Goal: Task Accomplishment & Management: Manage account settings

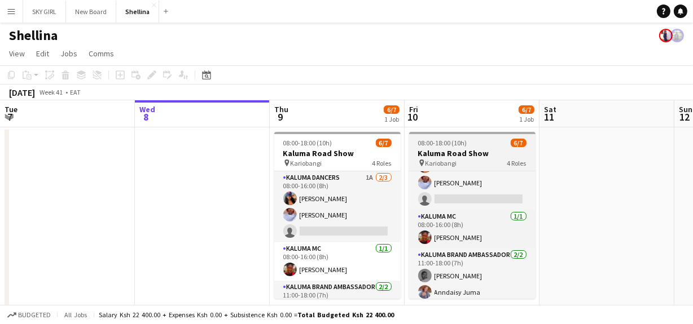
scroll to position [74, 0]
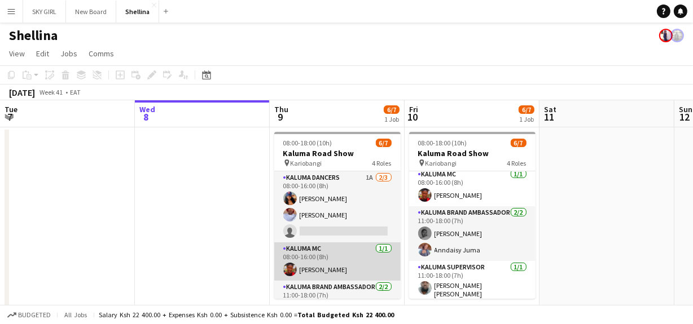
click at [335, 269] on app-card-role "Kaluma MC [DATE] 08:00-16:00 (8h) [PERSON_NAME]" at bounding box center [337, 262] width 126 height 38
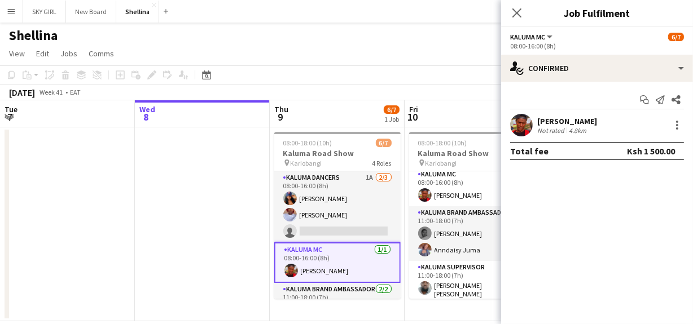
click at [652, 151] on div "Ksh 1 500.00" at bounding box center [651, 151] width 48 height 11
click at [655, 149] on div "Ksh 1 500.00" at bounding box center [651, 151] width 48 height 11
click at [654, 149] on div "Ksh 1 500.00" at bounding box center [651, 151] width 48 height 11
click at [648, 152] on div "Ksh 1 500.00" at bounding box center [651, 151] width 48 height 11
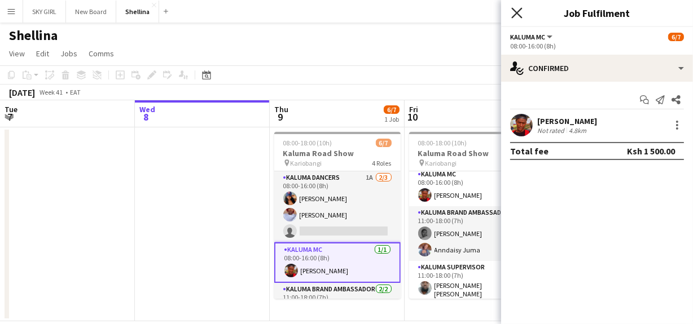
click at [514, 14] on icon "Close pop-in" at bounding box center [516, 12] width 11 height 11
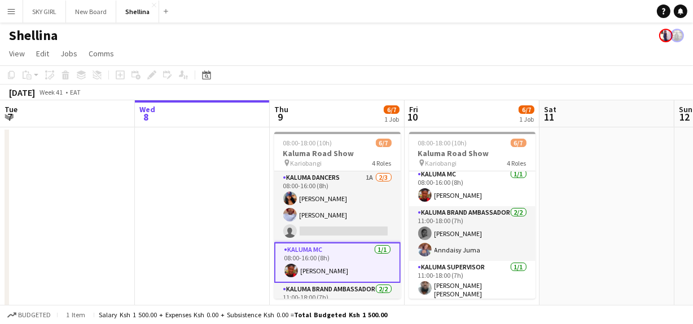
click at [680, 37] on app-user-avatar at bounding box center [677, 36] width 14 height 14
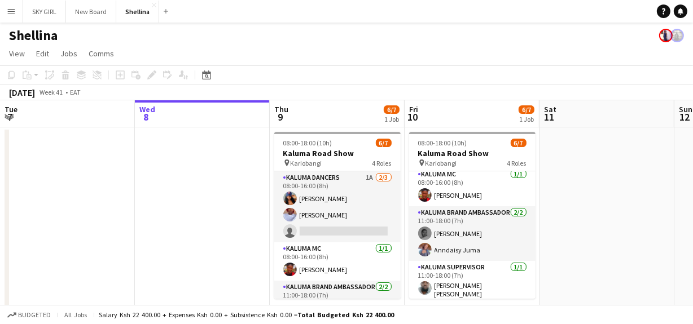
drag, startPoint x: 667, startPoint y: 33, endPoint x: 684, endPoint y: 33, distance: 16.4
click at [684, 33] on div "Shellina" at bounding box center [346, 33] width 693 height 21
click at [680, 34] on app-user-avatar at bounding box center [677, 36] width 14 height 14
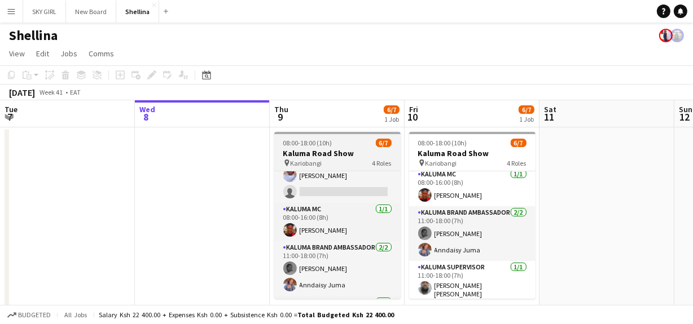
scroll to position [65, 0]
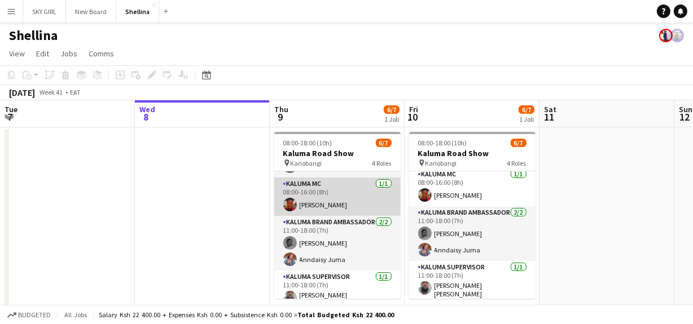
click at [342, 203] on app-card-role "Kaluma MC [DATE] 08:00-16:00 (8h) [PERSON_NAME]" at bounding box center [337, 197] width 126 height 38
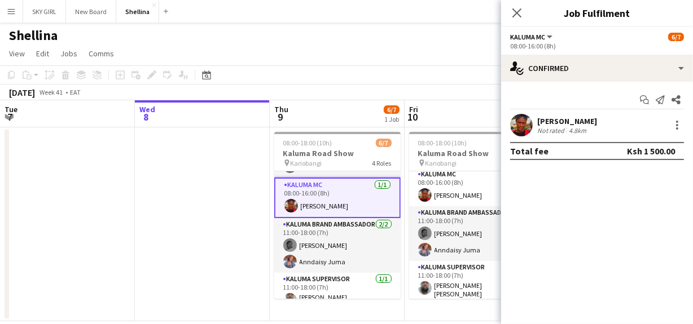
click at [644, 150] on div "Ksh 1 500.00" at bounding box center [651, 151] width 48 height 11
click at [648, 151] on div "Ksh 1 500.00" at bounding box center [651, 151] width 48 height 11
click at [677, 124] on div at bounding box center [677, 125] width 14 height 14
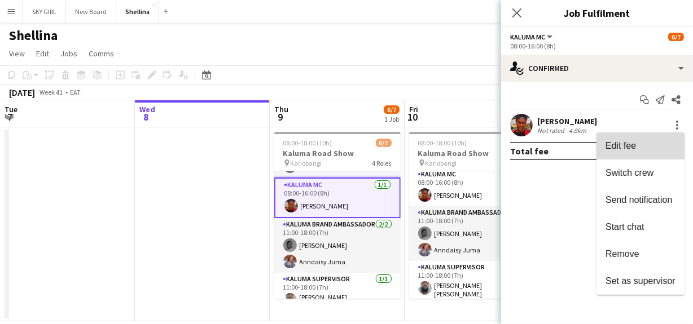
click at [631, 147] on span "Edit fee" at bounding box center [620, 146] width 30 height 10
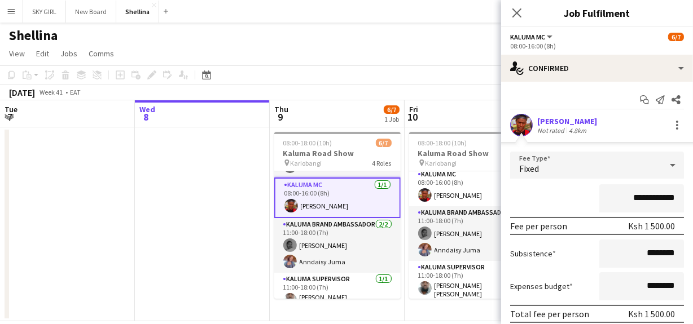
click at [649, 198] on input "**********" at bounding box center [641, 199] width 85 height 28
click at [648, 197] on input "**********" at bounding box center [641, 199] width 85 height 28
type input "**********"
click at [469, 38] on div "Shellina" at bounding box center [346, 33] width 693 height 21
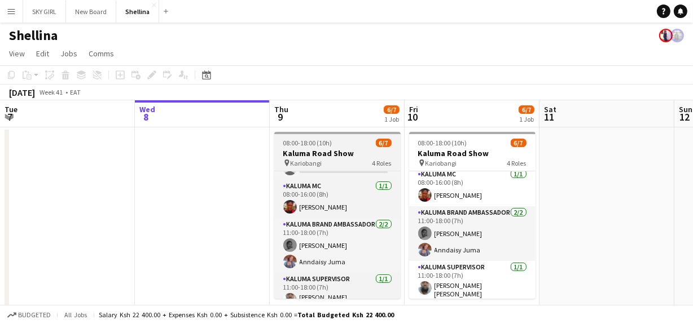
scroll to position [74, 0]
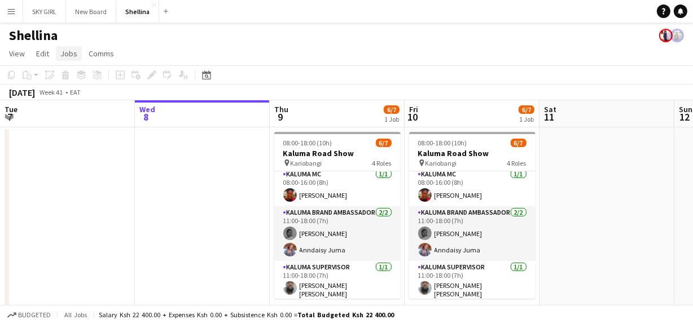
click at [69, 51] on span "Jobs" at bounding box center [68, 54] width 17 height 10
click at [676, 36] on app-user-avatar at bounding box center [677, 36] width 14 height 14
click at [679, 34] on app-user-avatar at bounding box center [677, 36] width 14 height 14
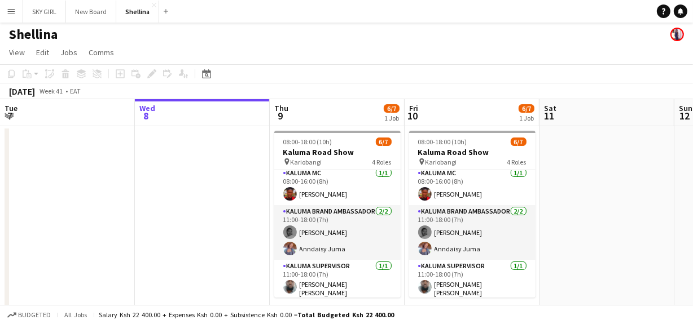
scroll to position [0, 0]
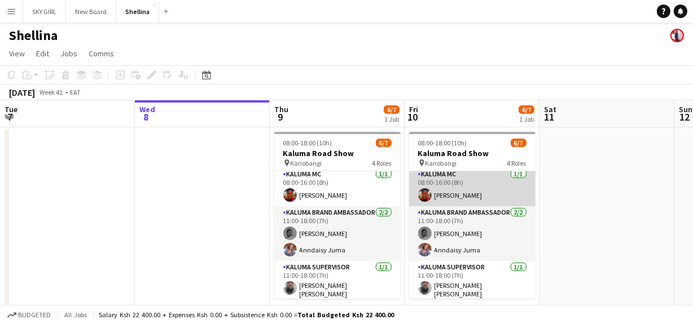
click at [476, 181] on app-card-role "Kaluma MC [DATE] 08:00-16:00 (8h) [PERSON_NAME]" at bounding box center [472, 187] width 126 height 38
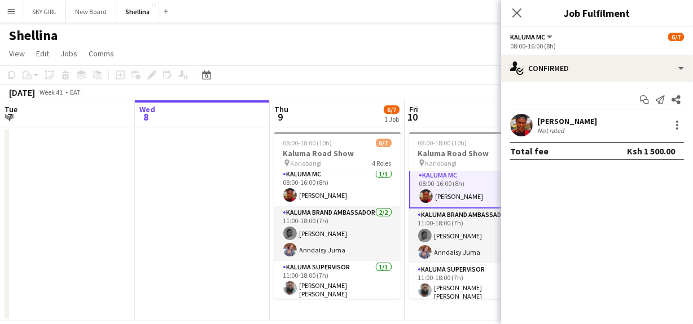
scroll to position [76, 0]
click at [646, 151] on div "Ksh 1 500.00" at bounding box center [651, 151] width 48 height 11
click at [654, 150] on div "Ksh 1 500.00" at bounding box center [651, 151] width 48 height 11
click at [45, 55] on span "Edit" at bounding box center [42, 54] width 13 height 10
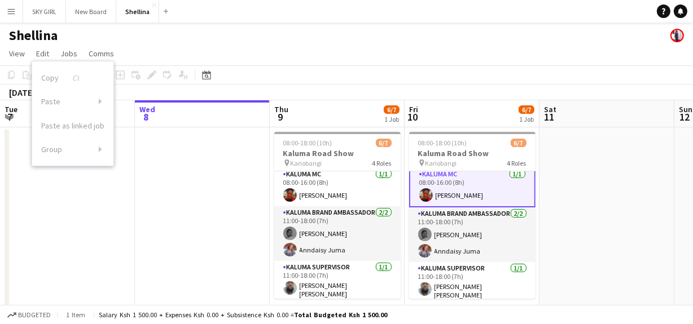
click at [584, 185] on app-date-cell at bounding box center [606, 225] width 135 height 194
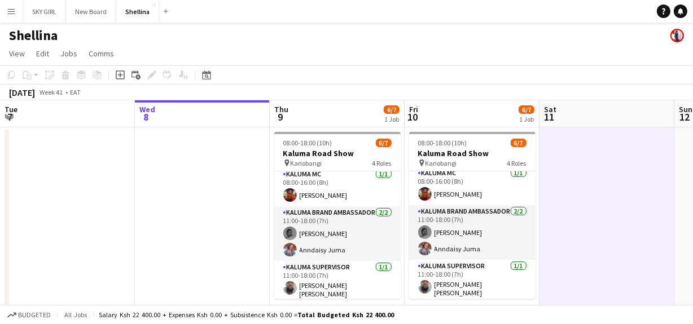
scroll to position [74, 0]
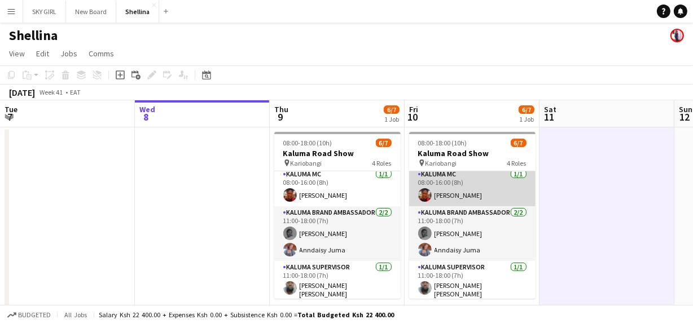
click at [477, 197] on app-card-role "Kaluma MC [DATE] 08:00-16:00 (8h) [PERSON_NAME]" at bounding box center [472, 187] width 126 height 38
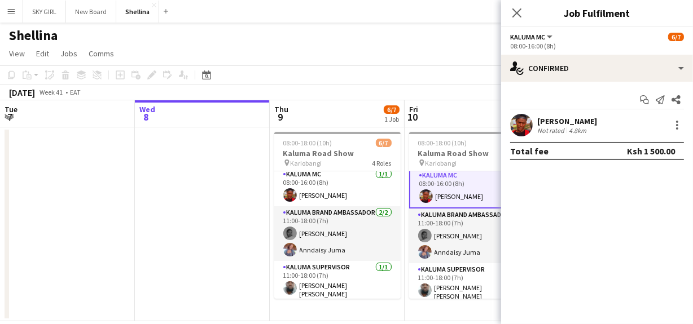
scroll to position [76, 0]
click at [650, 151] on div "Ksh 1 500.00" at bounding box center [651, 151] width 48 height 11
click at [516, 10] on icon "Close pop-in" at bounding box center [516, 12] width 11 height 11
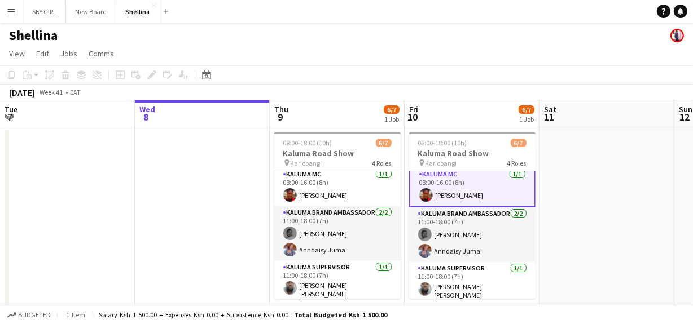
click at [13, 9] on app-icon "Menu" at bounding box center [11, 11] width 9 height 9
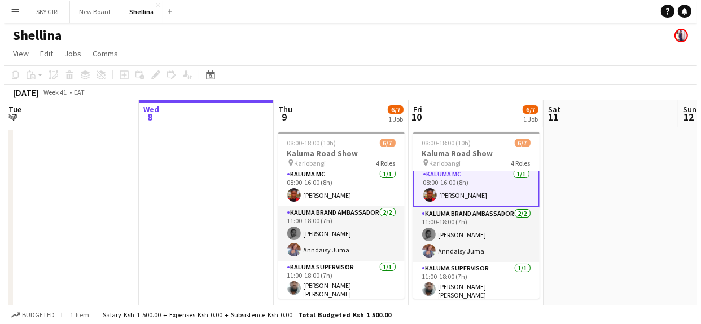
scroll to position [74, 0]
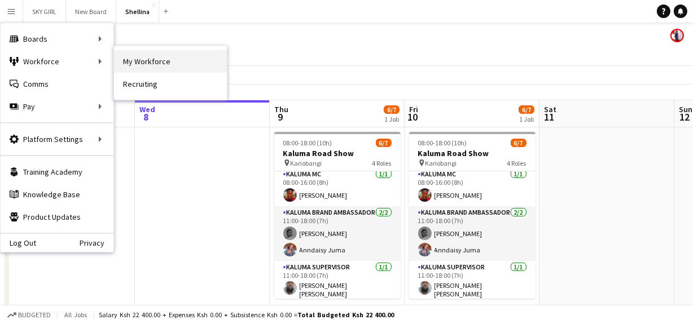
click at [146, 62] on link "My Workforce" at bounding box center [170, 61] width 113 height 23
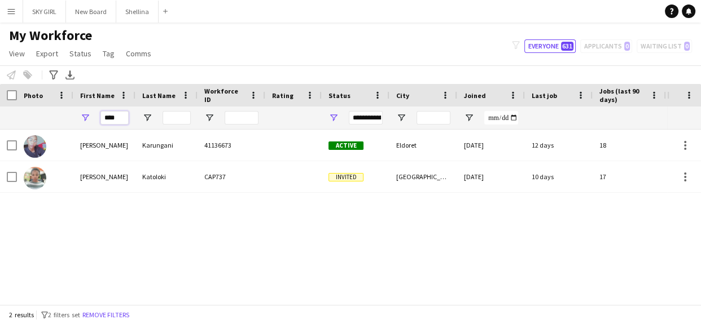
click at [121, 117] on input "****" at bounding box center [114, 118] width 28 height 14
type input "*"
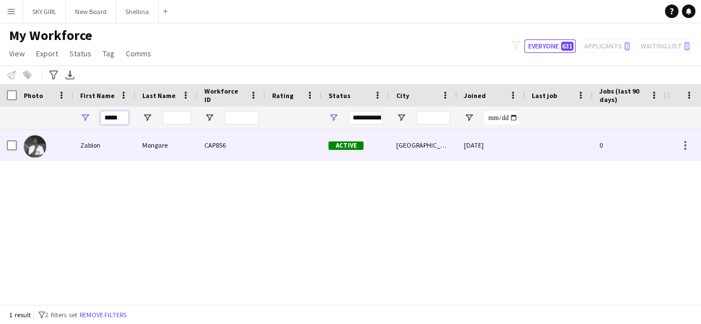
type input "*****"
click at [173, 149] on div "Mongare" at bounding box center [166, 145] width 62 height 31
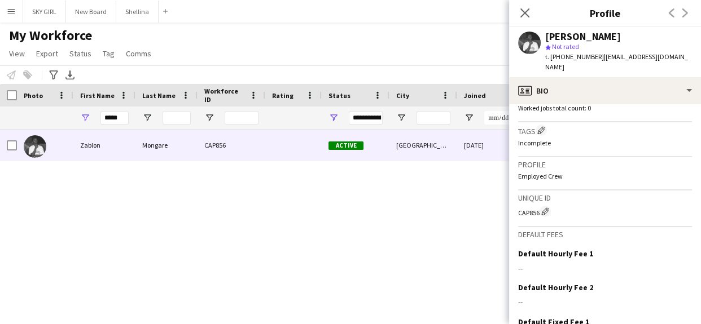
scroll to position [417, 0]
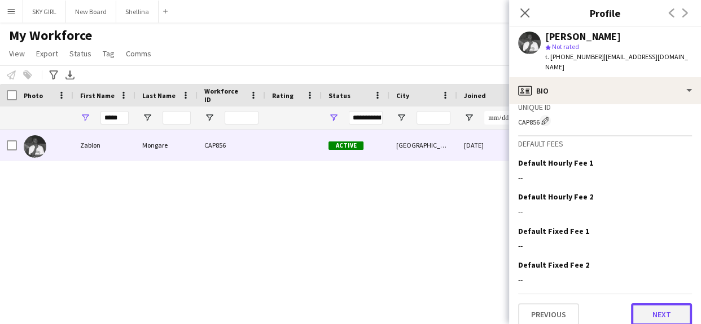
click at [632, 305] on button "Next" at bounding box center [661, 315] width 61 height 23
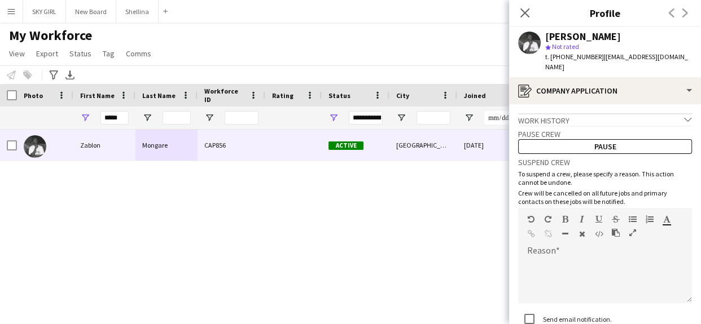
scroll to position [80, 0]
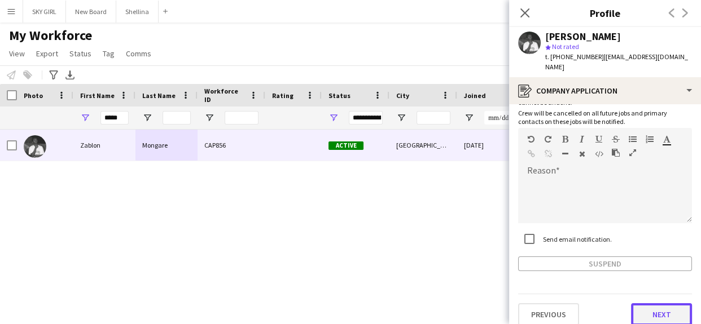
click at [635, 304] on button "Next" at bounding box center [661, 315] width 61 height 23
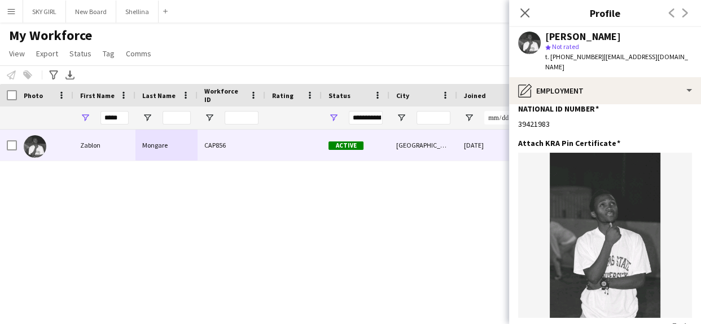
scroll to position [186, 0]
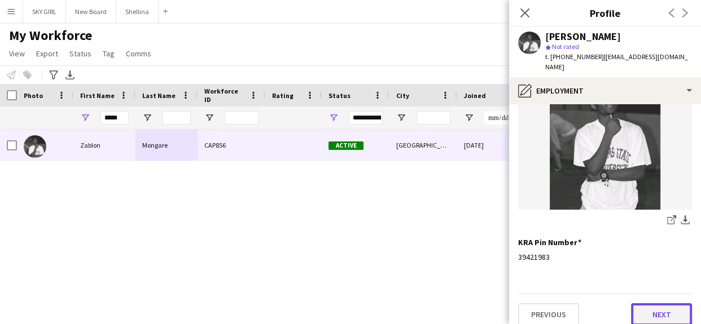
click at [631, 304] on button "Next" at bounding box center [661, 315] width 61 height 23
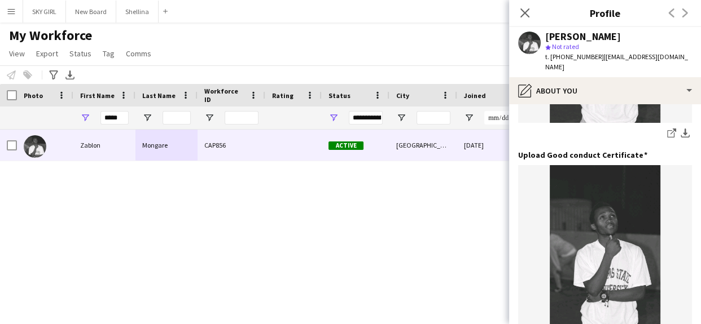
scroll to position [256, 0]
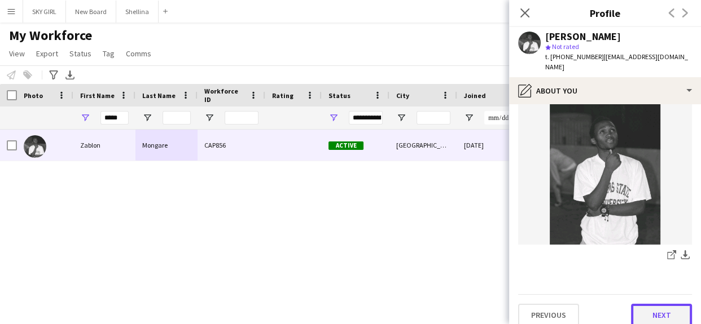
click at [635, 304] on button "Next" at bounding box center [661, 315] width 61 height 23
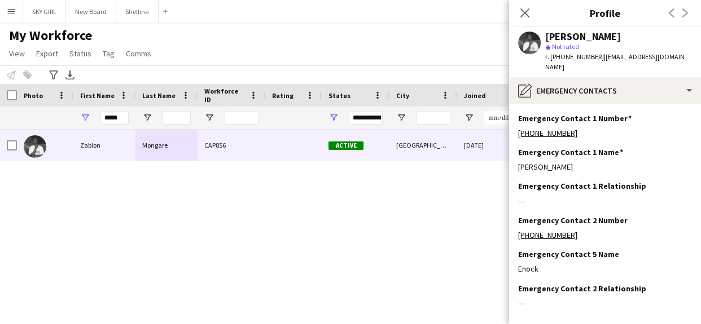
scroll to position [46, 0]
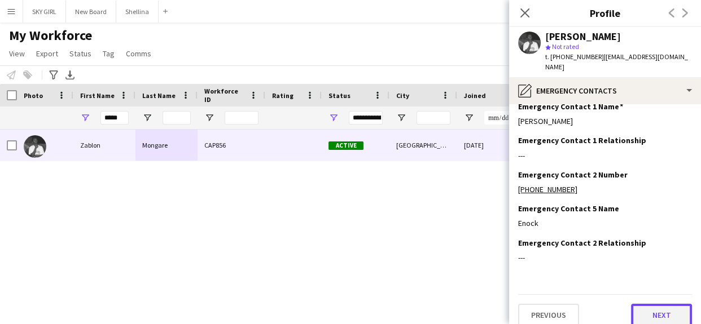
click at [635, 304] on button "Next" at bounding box center [661, 315] width 61 height 23
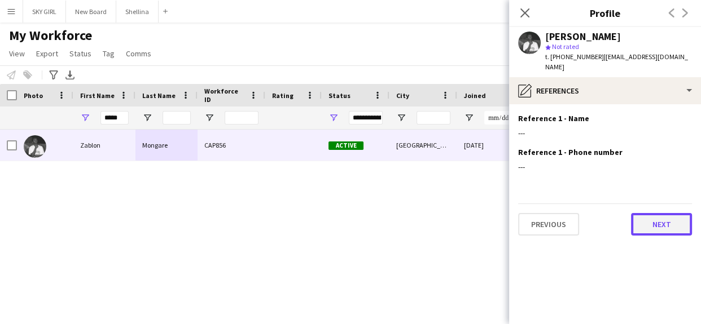
click at [638, 213] on button "Next" at bounding box center [661, 224] width 61 height 23
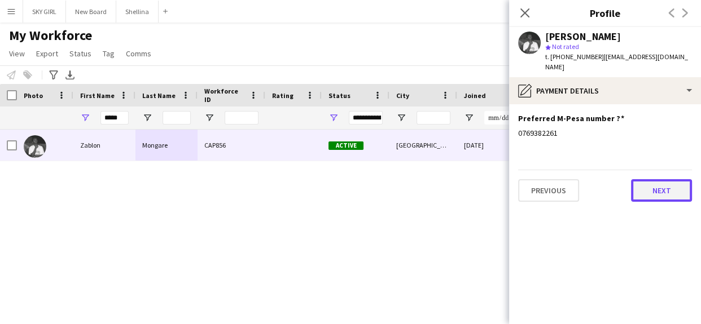
click at [646, 179] on button "Next" at bounding box center [661, 190] width 61 height 23
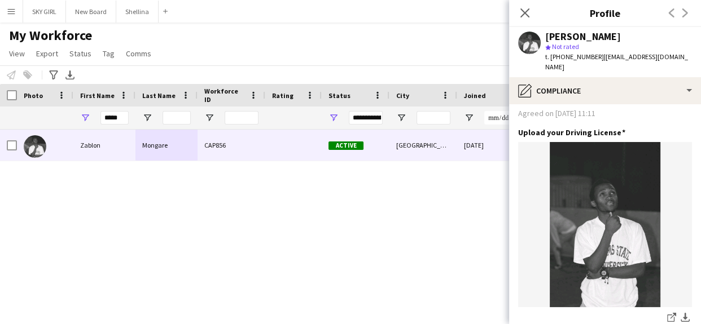
scroll to position [517, 0]
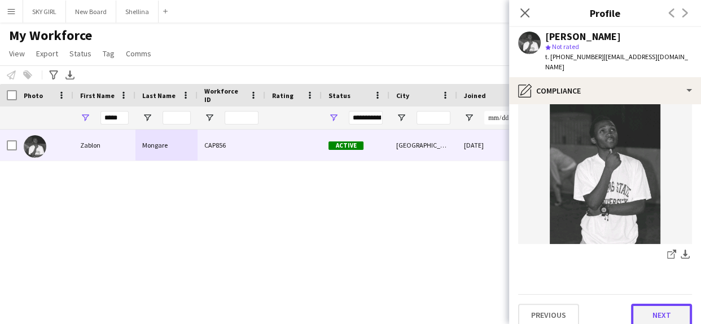
click at [635, 304] on button "Next" at bounding box center [661, 315] width 61 height 23
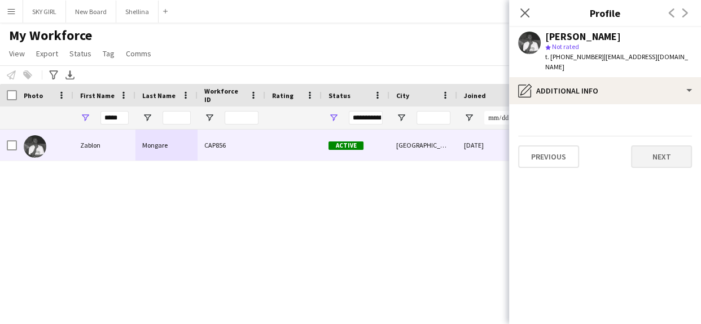
scroll to position [0, 0]
click at [643, 150] on button "Next" at bounding box center [661, 157] width 61 height 23
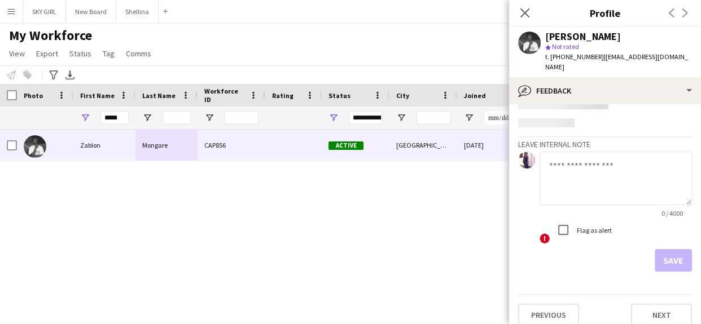
scroll to position [38, 0]
click at [631, 305] on button "Next" at bounding box center [661, 316] width 61 height 23
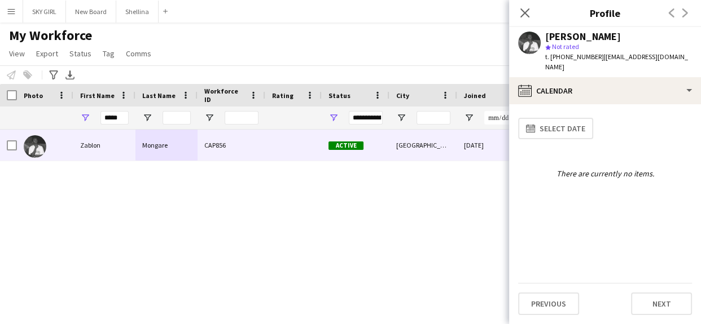
click at [453, 36] on div "My Workforce View Views Default view Captivate Compliance workforce per brand N…" at bounding box center [350, 46] width 701 height 38
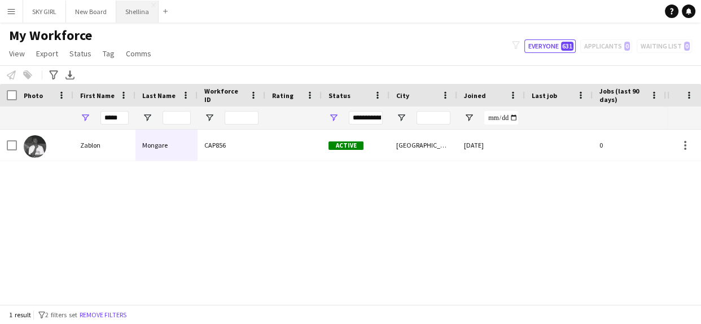
click at [135, 12] on button "Shellina Close" at bounding box center [137, 12] width 42 height 22
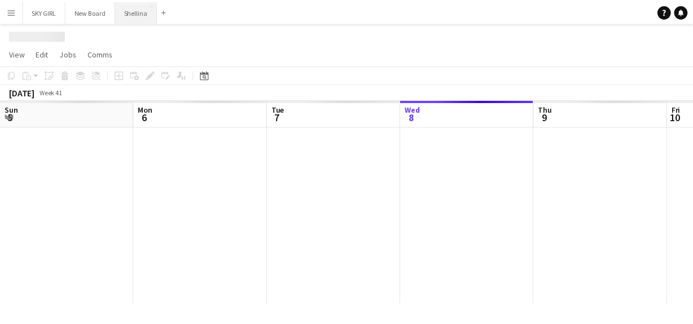
scroll to position [0, 270]
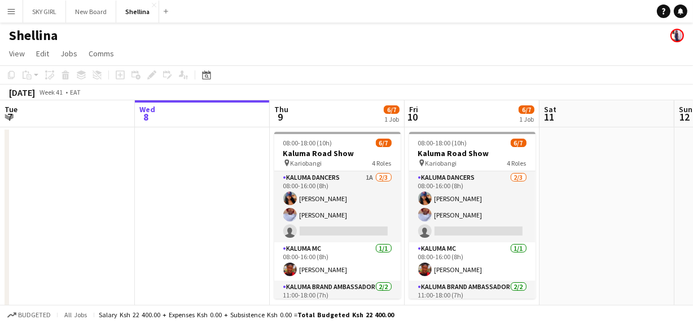
click at [672, 35] on app-user-avatar at bounding box center [677, 36] width 14 height 14
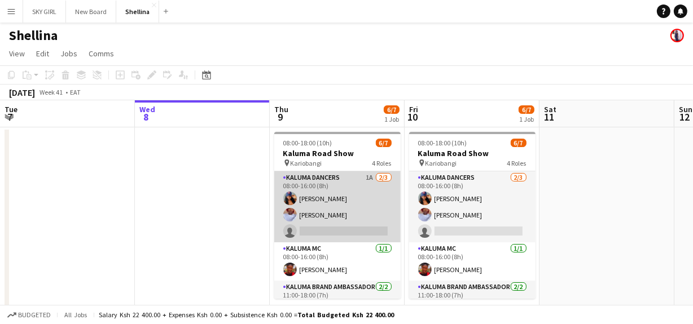
click at [313, 230] on app-card-role "Kaluma Dancers 1A [DATE] 08:00-16:00 (8h) [PERSON_NAME] [PERSON_NAME] single-ne…" at bounding box center [337, 207] width 126 height 71
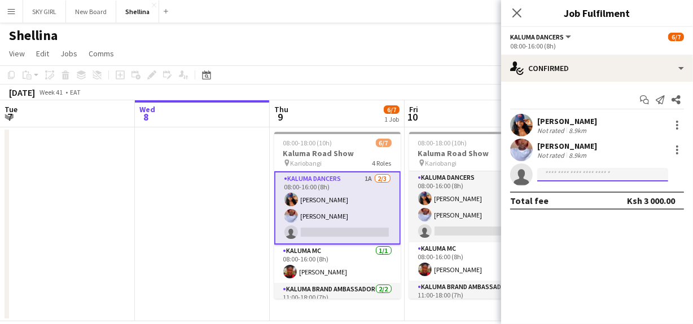
paste input "**********"
type input "*"
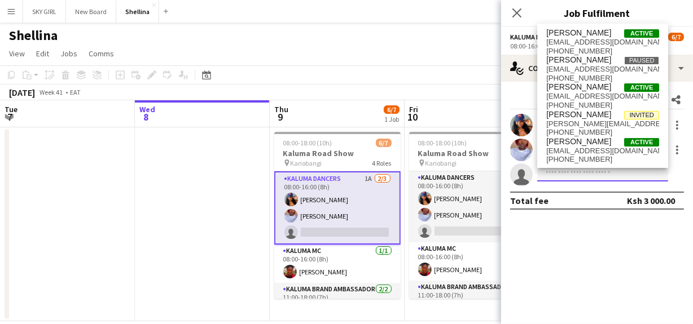
click at [543, 175] on input at bounding box center [602, 175] width 131 height 14
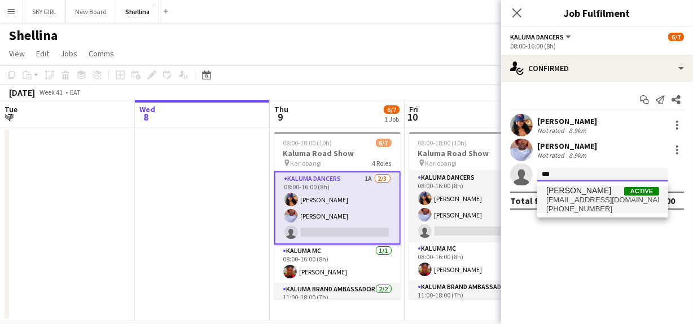
type input "***"
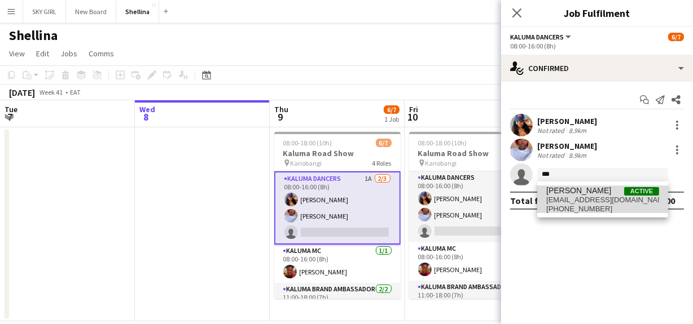
click at [588, 195] on span "[PERSON_NAME]" at bounding box center [578, 191] width 65 height 10
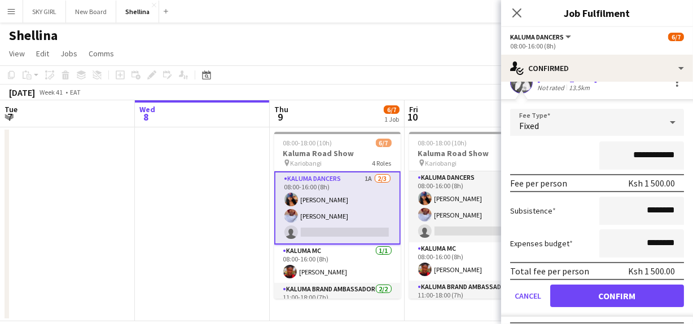
scroll to position [116, 0]
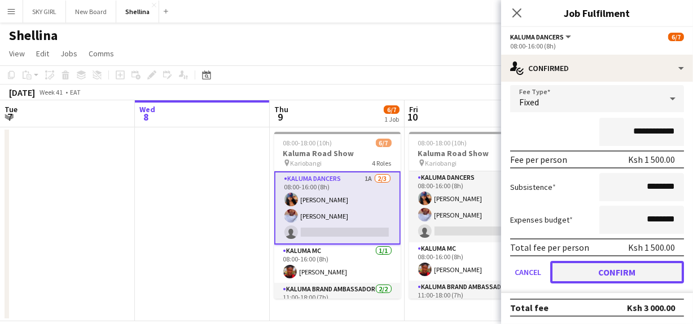
click at [612, 266] on button "Confirm" at bounding box center [617, 272] width 134 height 23
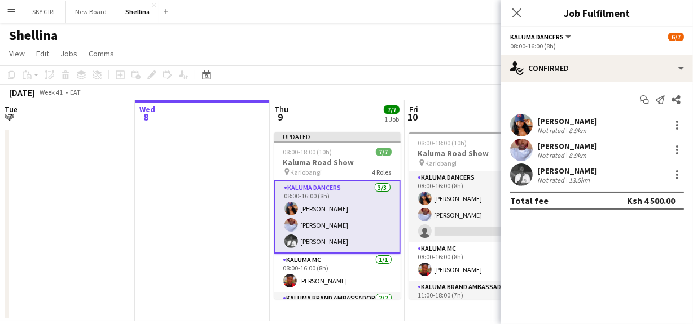
scroll to position [0, 0]
click at [418, 12] on app-navbar "Menu Boards Boards Boards All jobs Status Workforce Workforce My Workforce Recr…" at bounding box center [346, 11] width 693 height 23
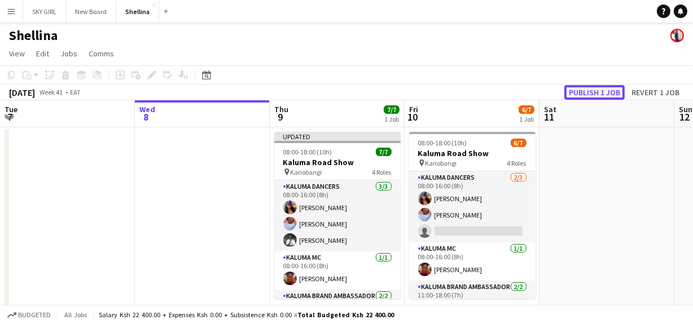
click at [596, 94] on button "Publish 1 job" at bounding box center [594, 92] width 60 height 15
